Goal: Transaction & Acquisition: Download file/media

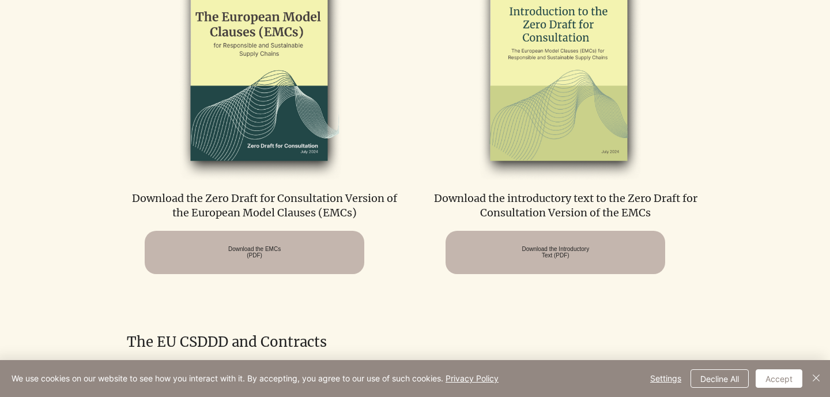
scroll to position [660, 0]
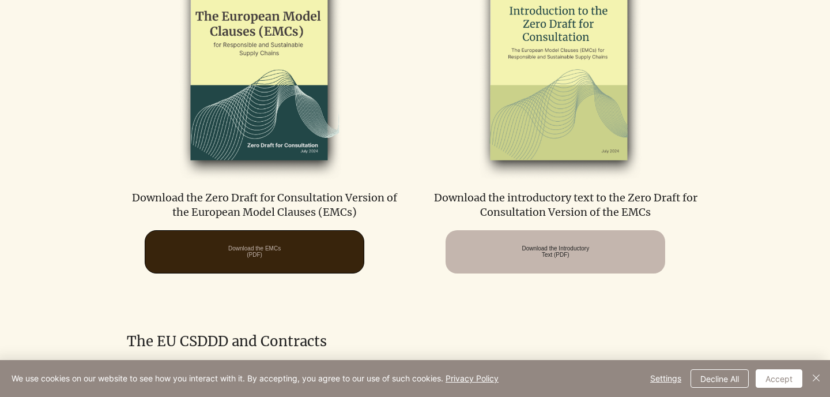
click at [162, 261] on span "Download the EMCs (PDF)" at bounding box center [254, 252] width 219 height 42
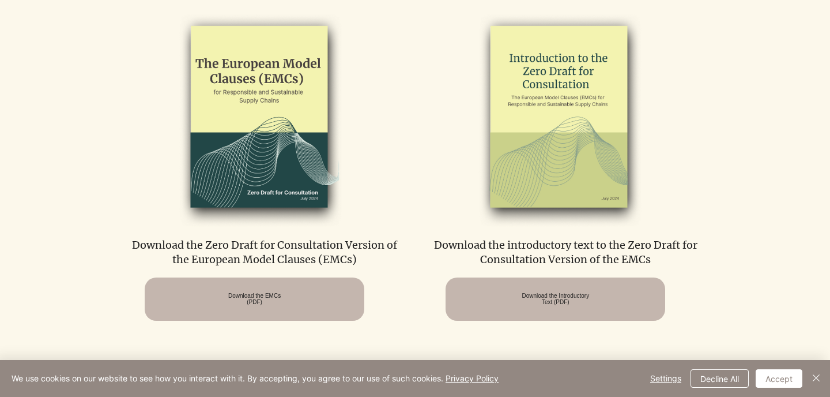
scroll to position [597, 0]
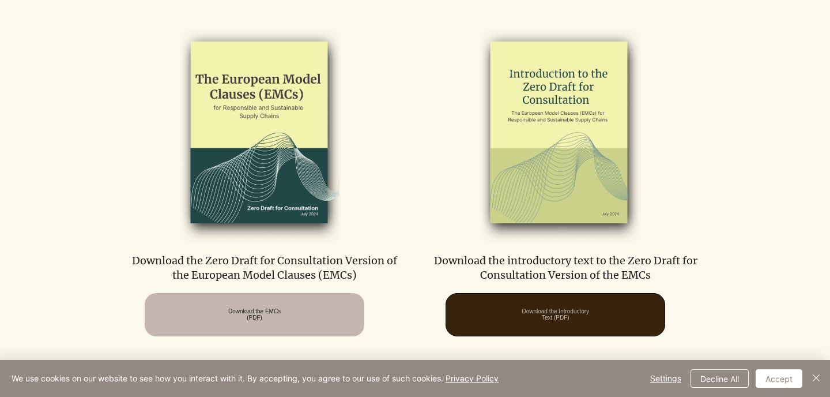
click at [522, 311] on span "Download the Introductory Text (PDF)" at bounding box center [555, 314] width 67 height 13
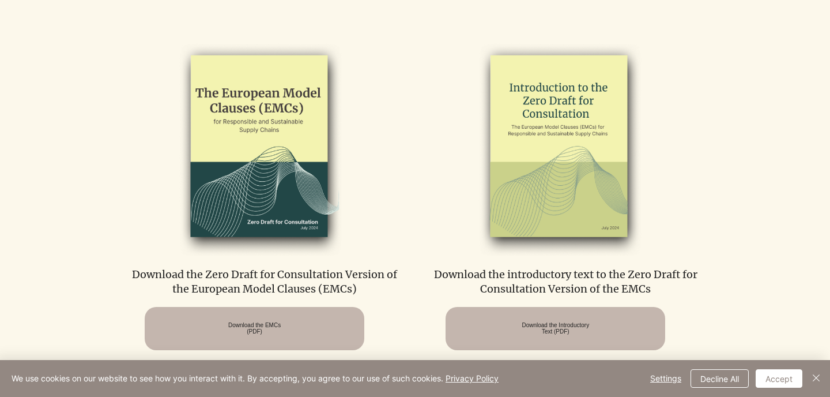
scroll to position [584, 0]
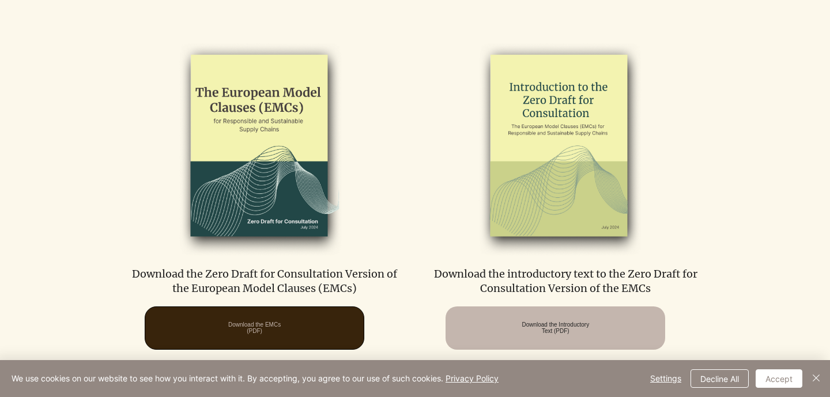
click at [274, 345] on span "Download the EMCs (PDF)" at bounding box center [254, 328] width 219 height 42
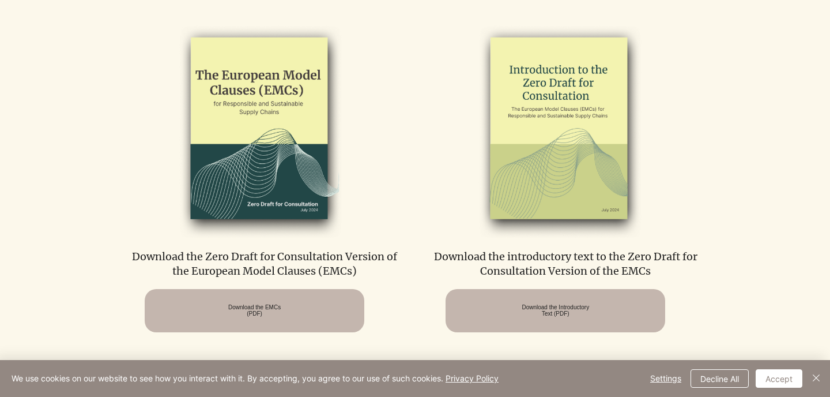
scroll to position [608, 0]
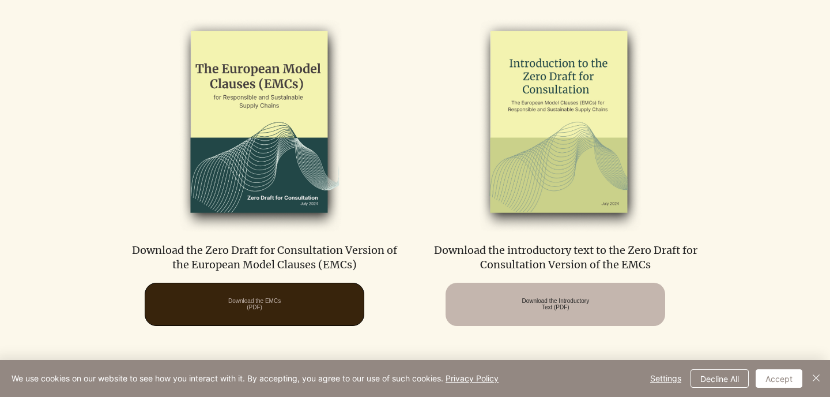
click at [239, 298] on span "Download the EMCs (PDF)" at bounding box center [254, 304] width 52 height 13
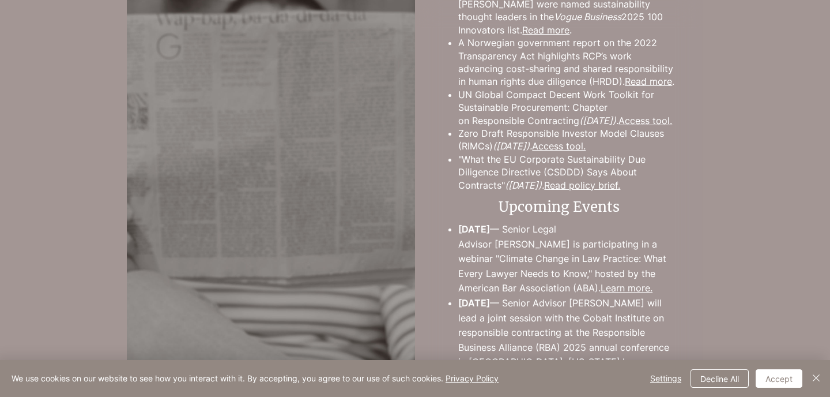
scroll to position [1733, 0]
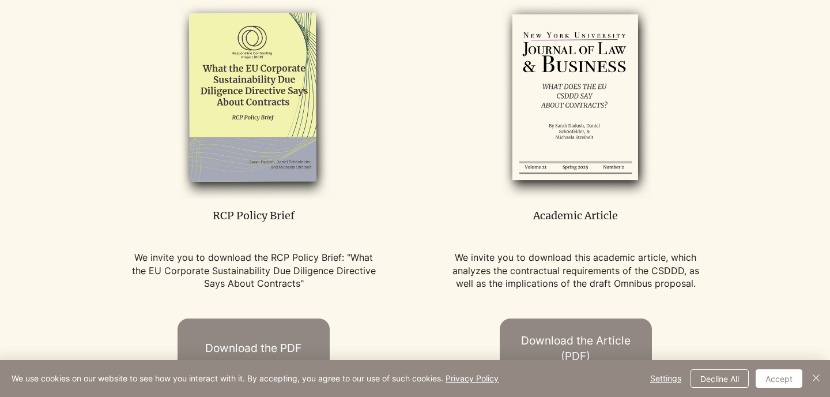
scroll to position [656, 0]
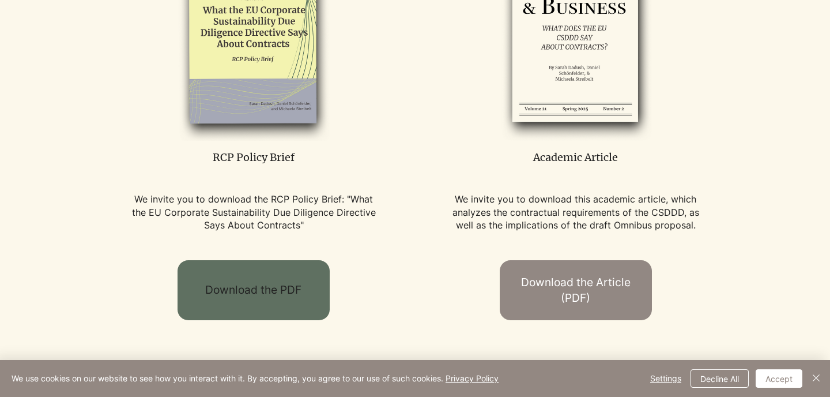
click at [205, 289] on span "Download the PDF" at bounding box center [253, 290] width 96 height 16
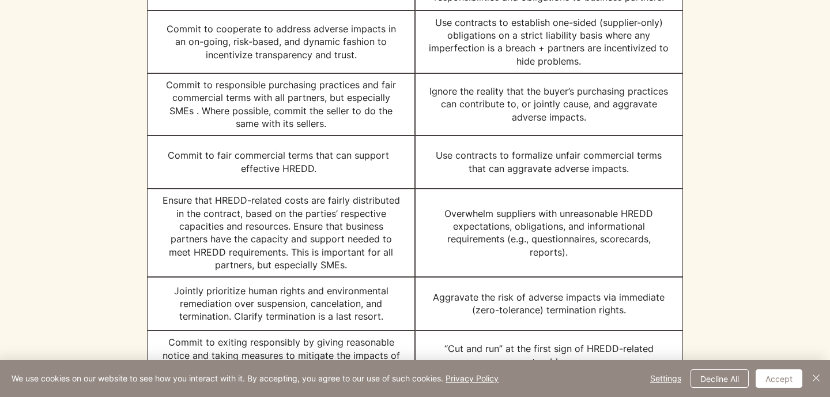
scroll to position [1208, 0]
